Goal: Ask a question

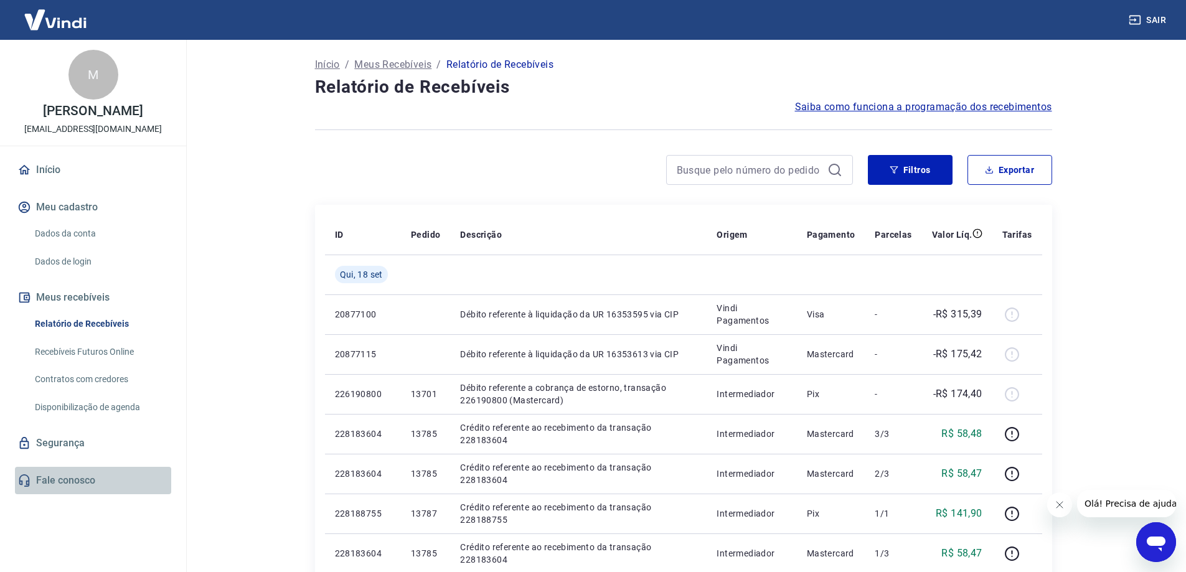
click at [75, 489] on link "Fale conosco" at bounding box center [93, 480] width 156 height 27
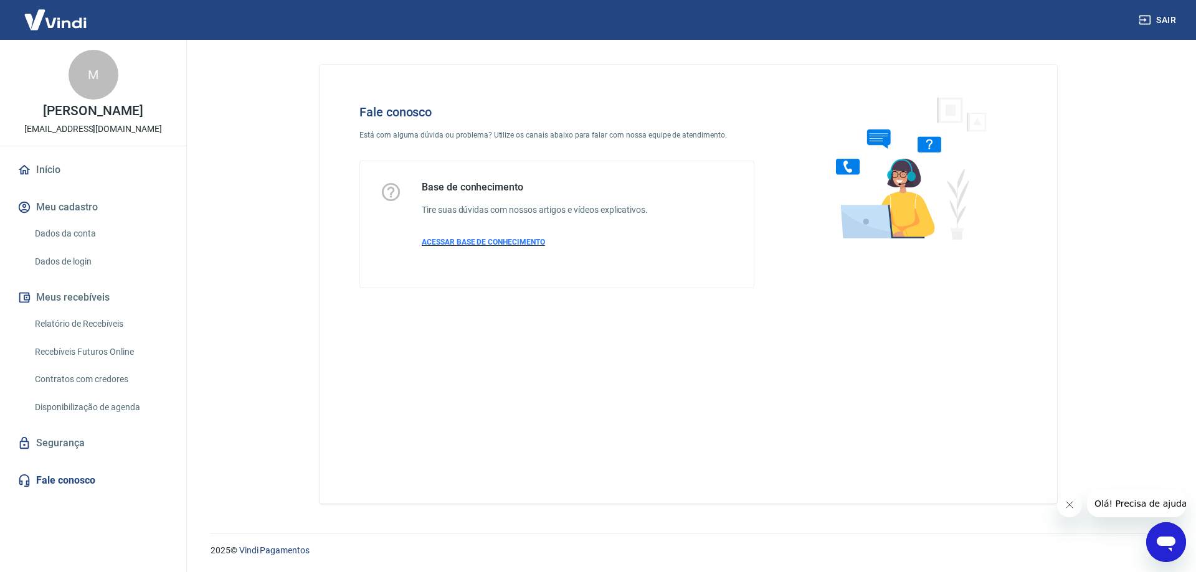
click at [489, 243] on span "ACESSAR BASE DE CONHECIMENTO" at bounding box center [483, 242] width 123 height 9
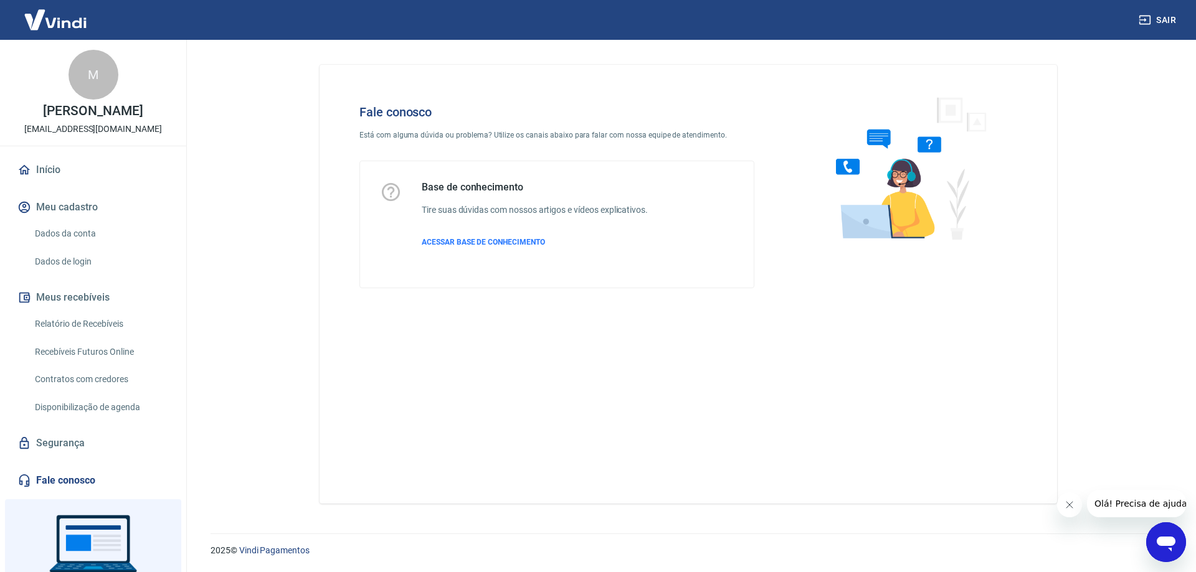
click at [1168, 546] on icon "Abrir janela de mensagens" at bounding box center [1165, 544] width 19 height 15
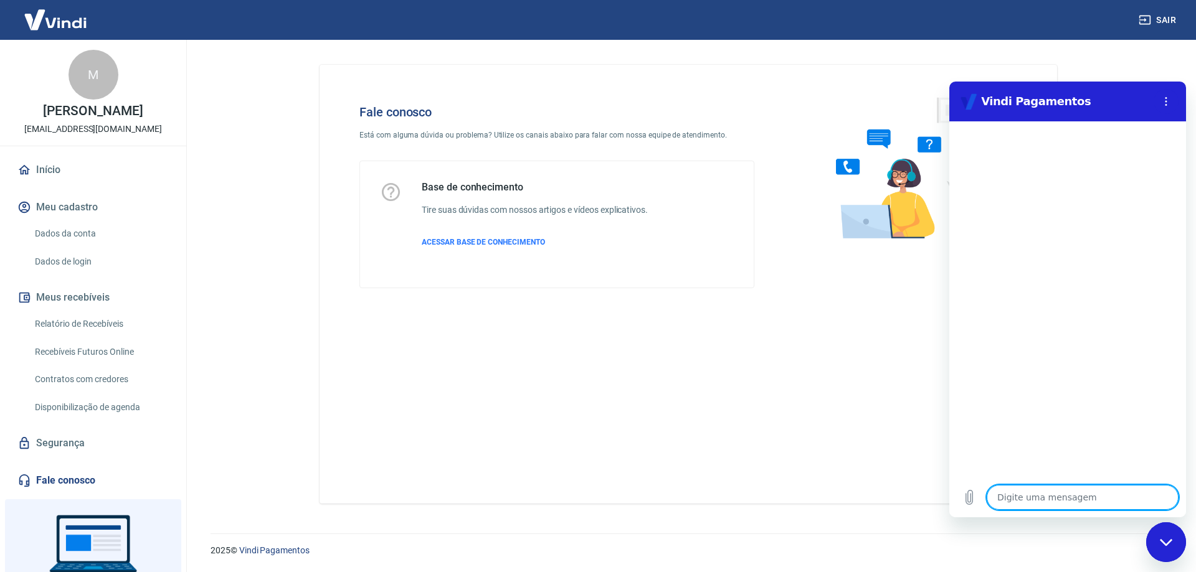
type textarea "B"
type textarea "x"
type textarea "Bo"
type textarea "x"
type textarea "Bom"
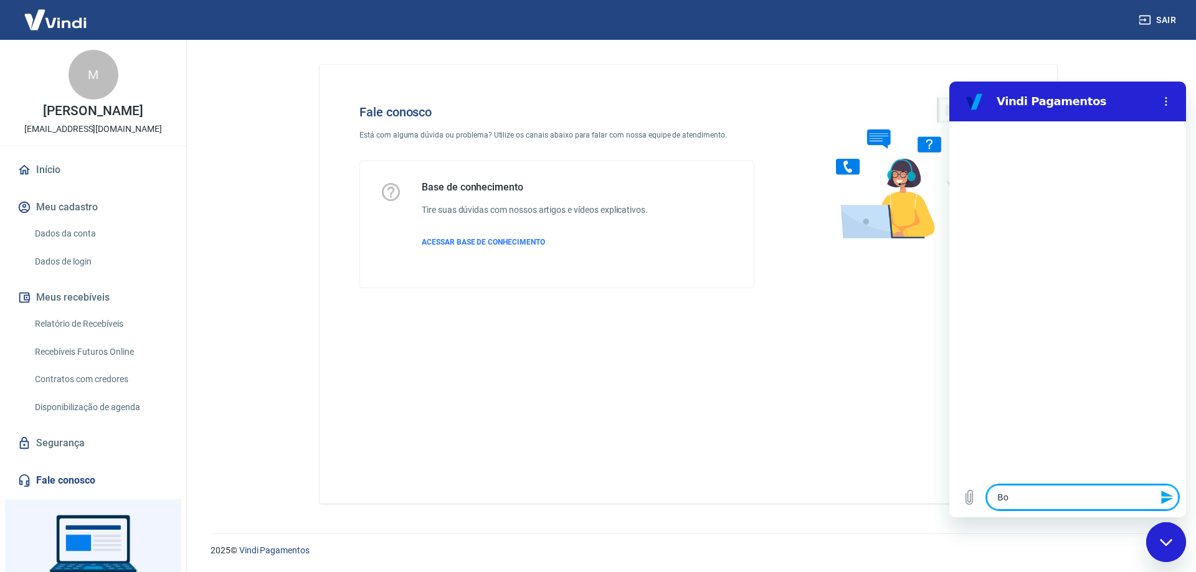
type textarea "x"
type textarea "Bom"
type textarea "x"
type textarea "Bom d"
type textarea "x"
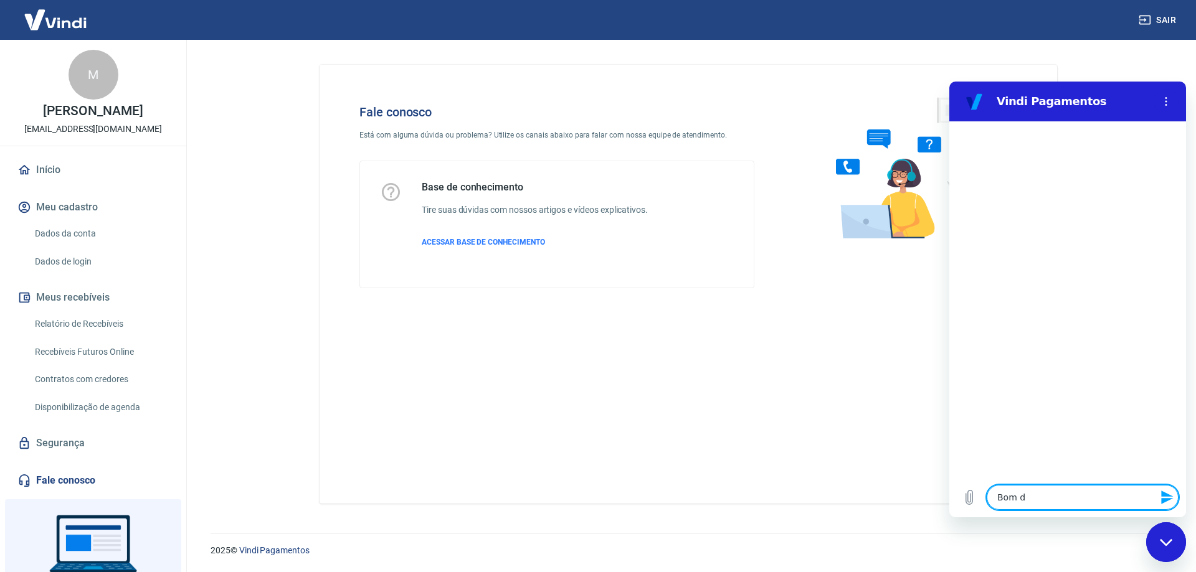
type textarea "Bom di"
type textarea "x"
type textarea "Bom dia"
type textarea "x"
type textarea "Bom dia!"
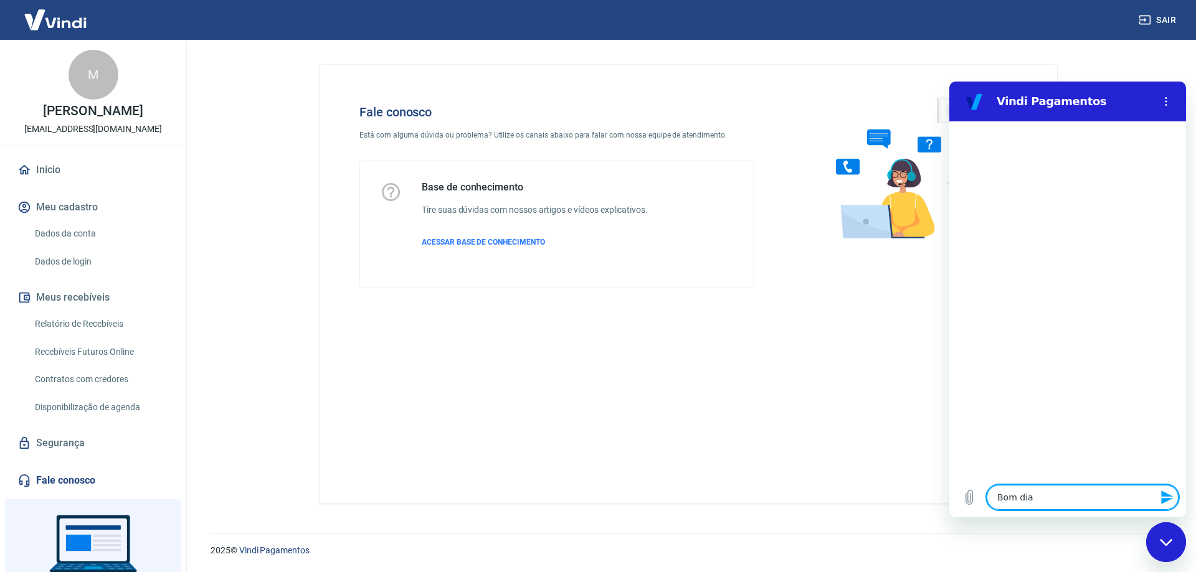
type textarea "x"
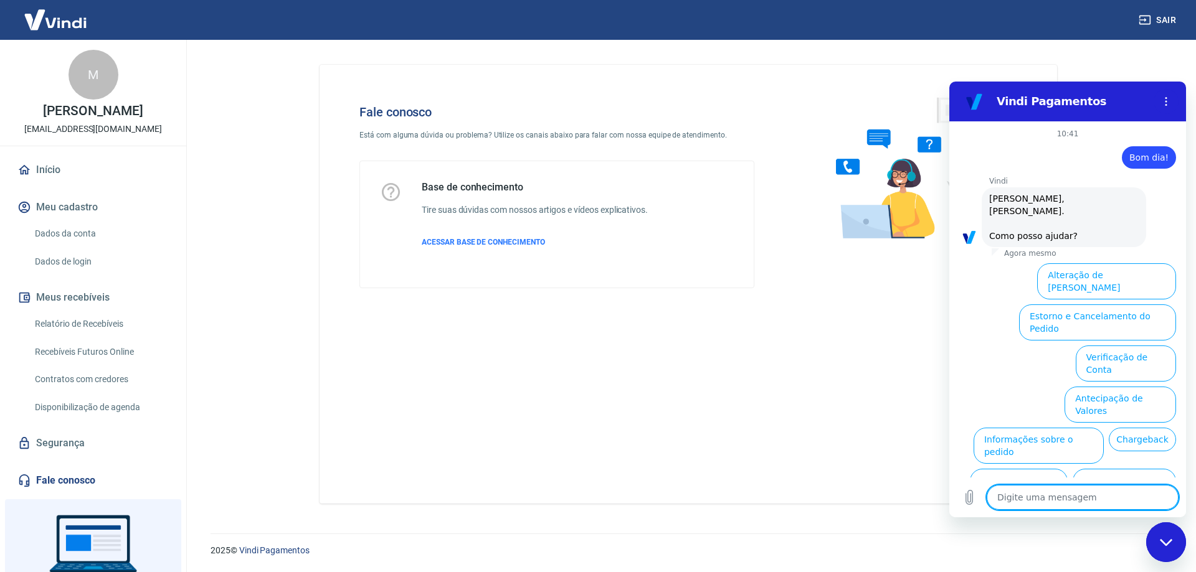
scroll to position [42, 0]
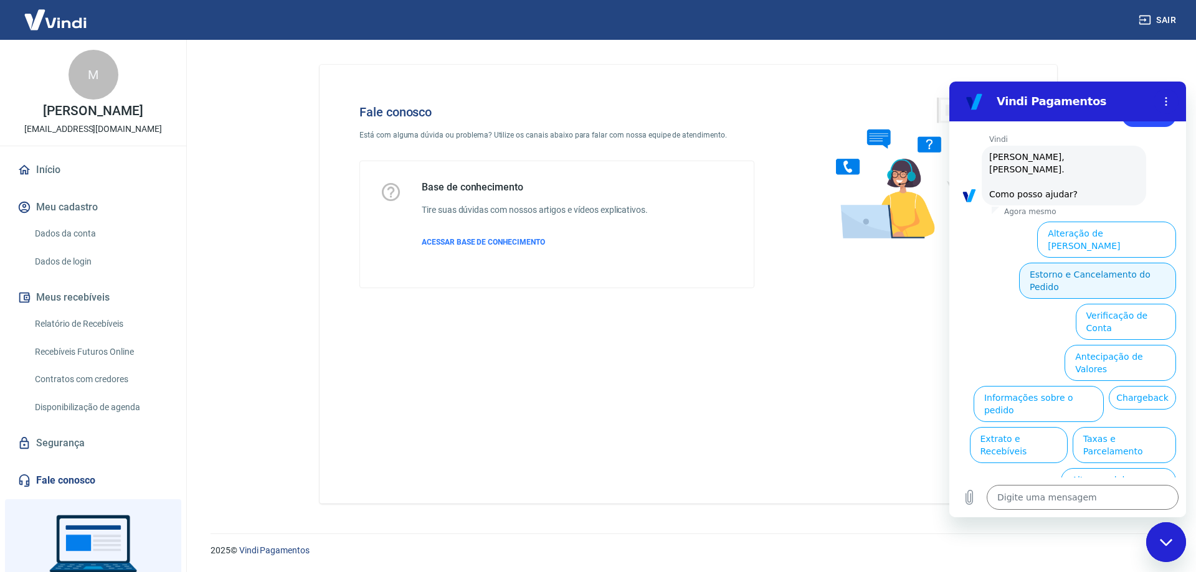
click at [1119, 263] on button "Estorno e Cancelamento do Pedido" at bounding box center [1097, 281] width 157 height 36
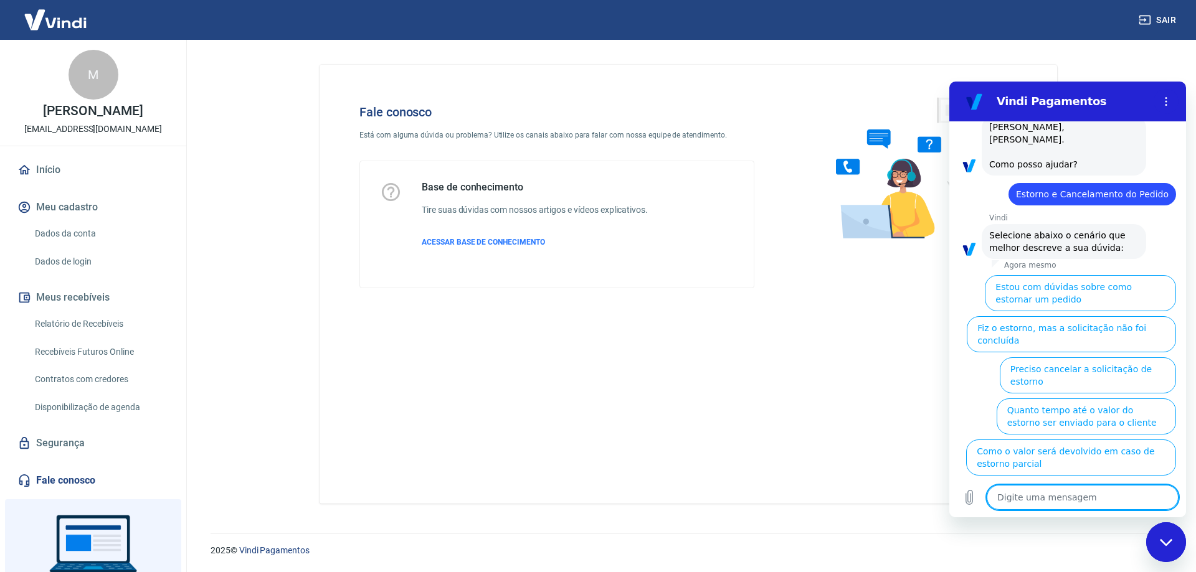
scroll to position [77, 0]
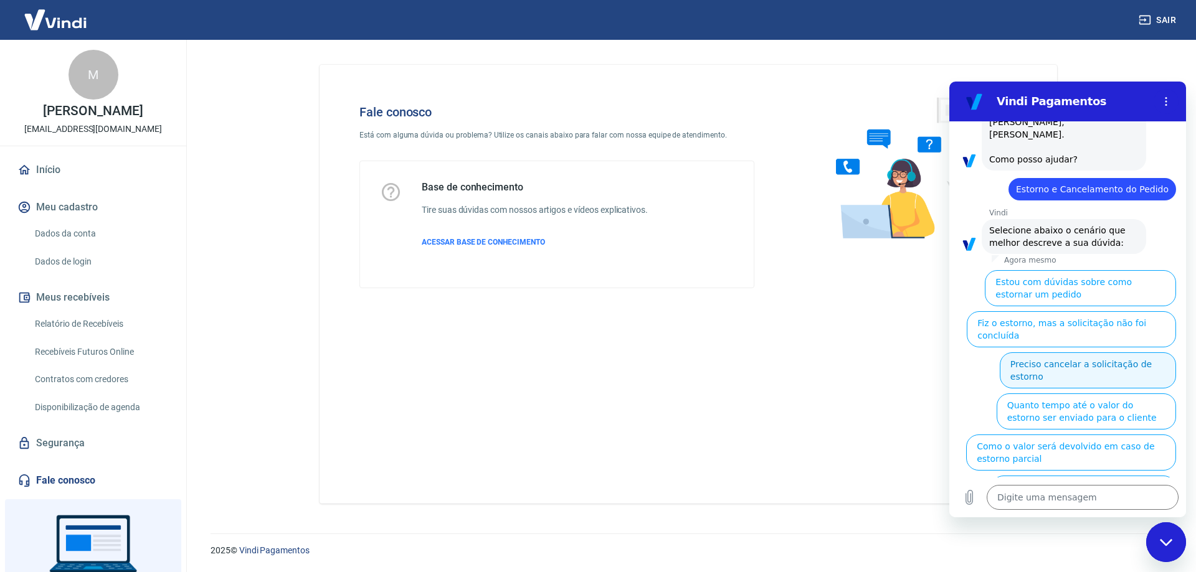
click at [1017, 359] on button "Preciso cancelar a solicitação de estorno" at bounding box center [1087, 370] width 176 height 36
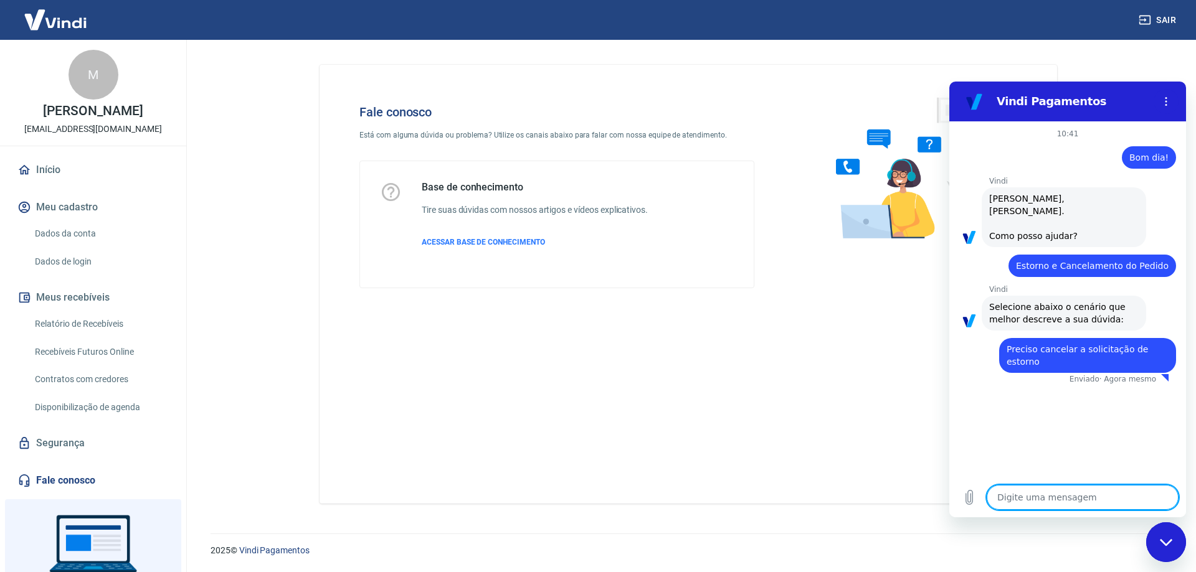
type textarea "x"
click at [1047, 494] on textarea at bounding box center [1082, 497] width 192 height 25
type textarea "O"
type textarea "x"
type textarea "Oi"
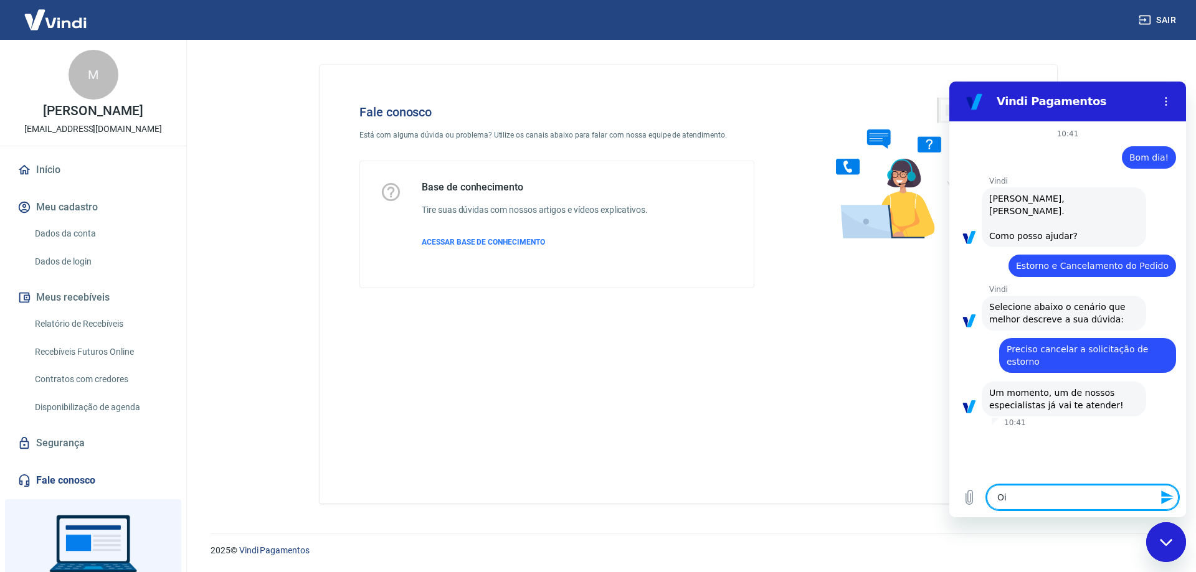
type textarea "x"
type textarea "Oi?"
type textarea "x"
